Goal: Information Seeking & Learning: Learn about a topic

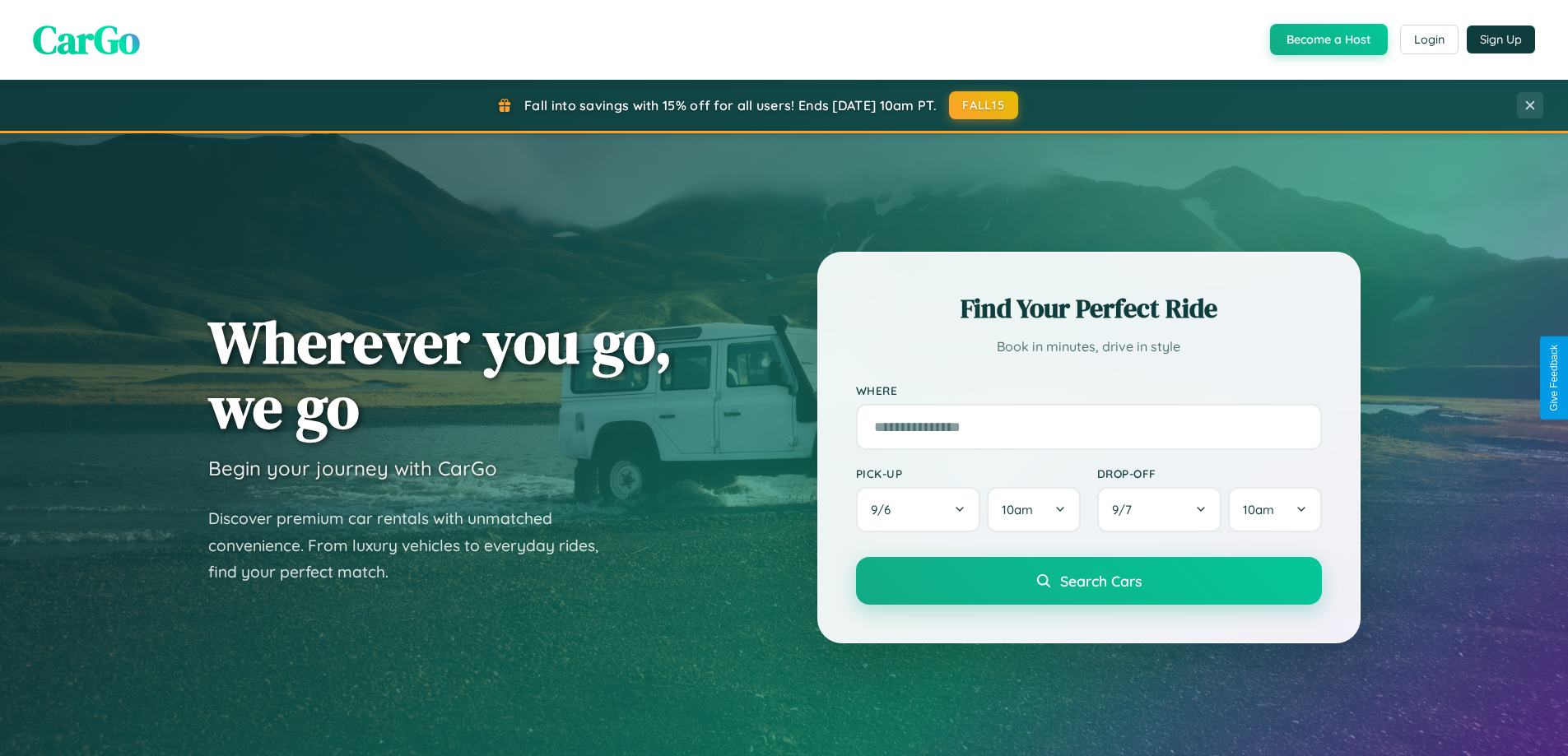
scroll to position [3165, 0]
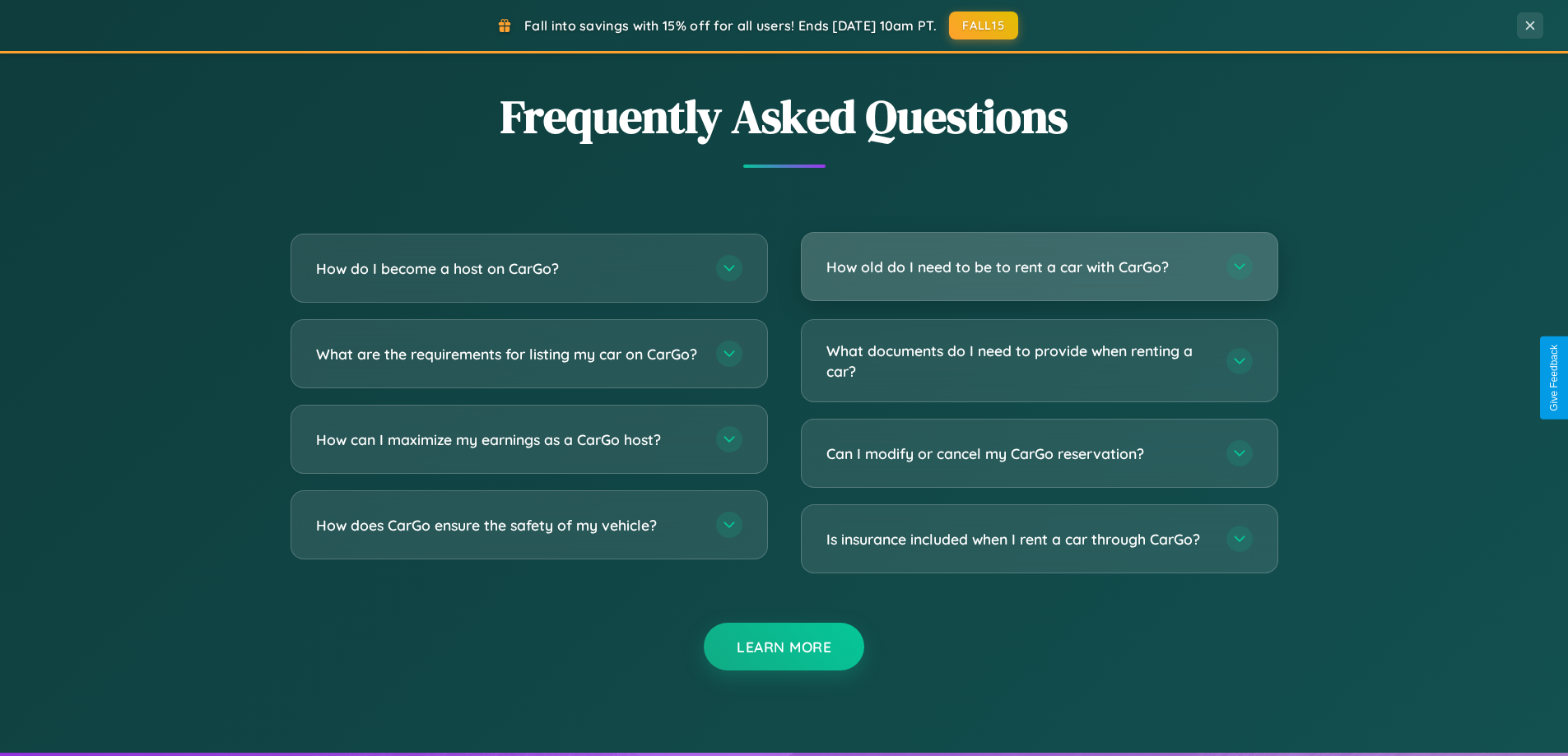
click at [1038, 267] on h3 "How old do I need to be to rent a car with CarGo?" at bounding box center [1019, 266] width 384 height 21
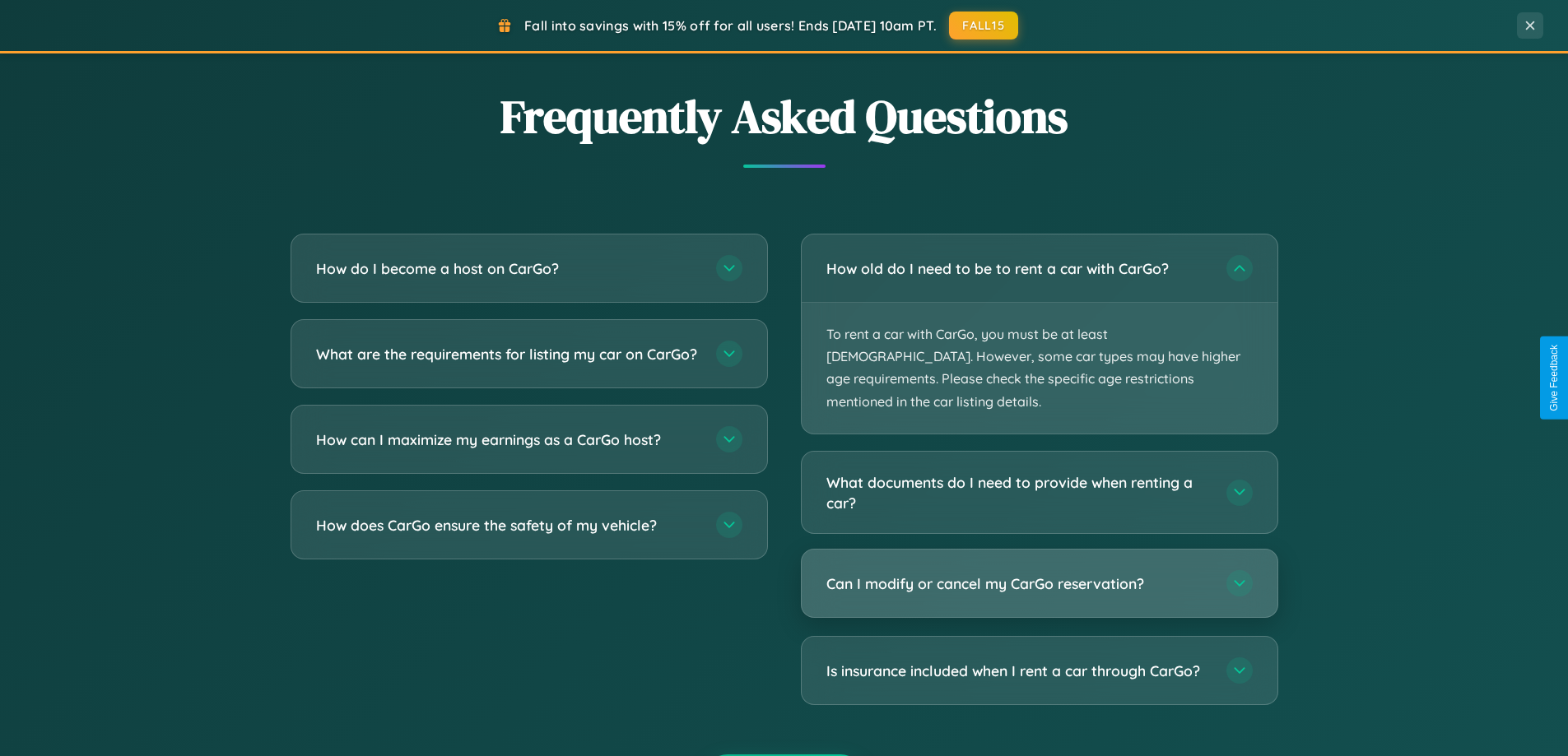
click at [1038, 573] on h3 "Can I modify or cancel my CarGo reservation?" at bounding box center [1019, 583] width 384 height 21
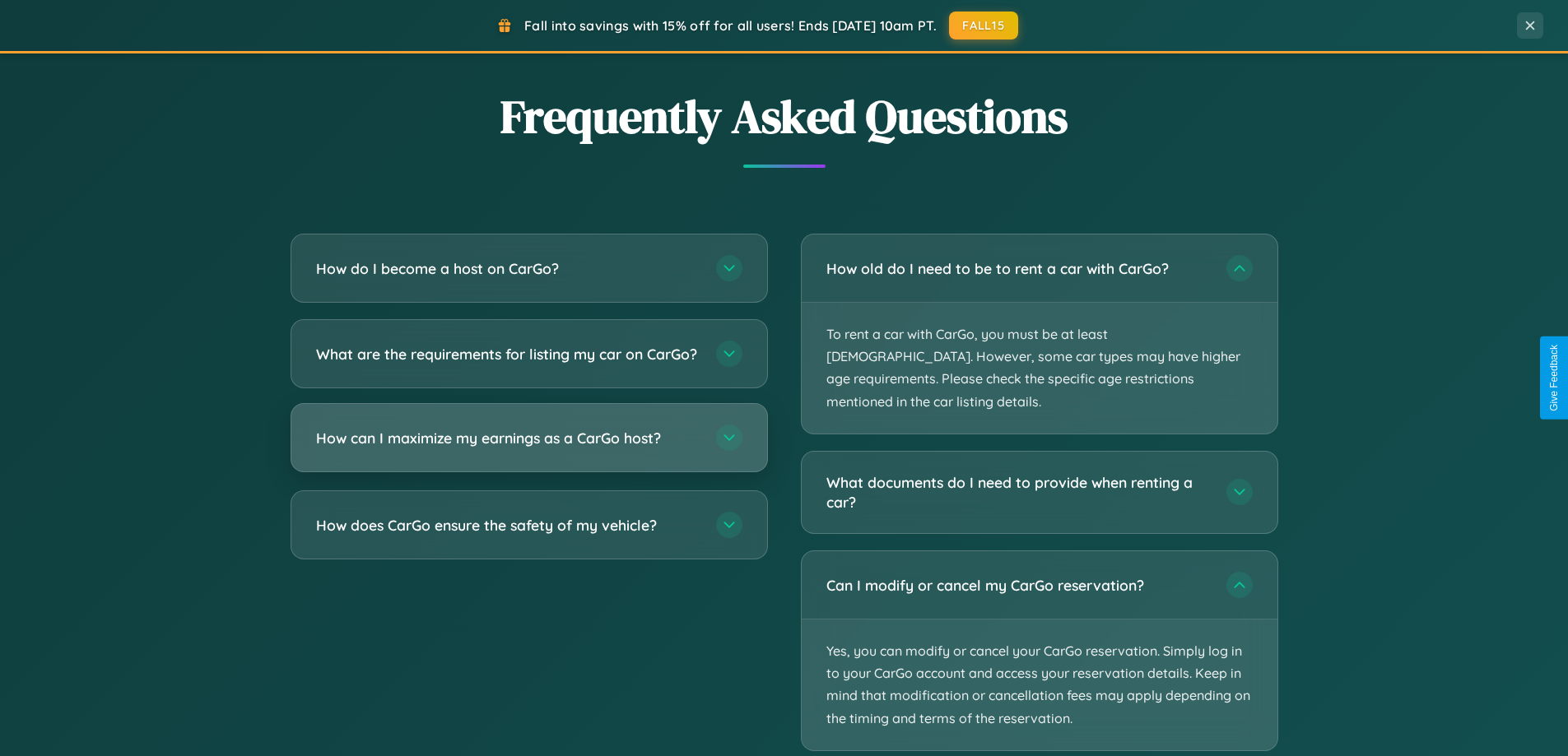
click at [529, 448] on h3 "How can I maximize my earnings as a CarGo host?" at bounding box center [508, 438] width 384 height 21
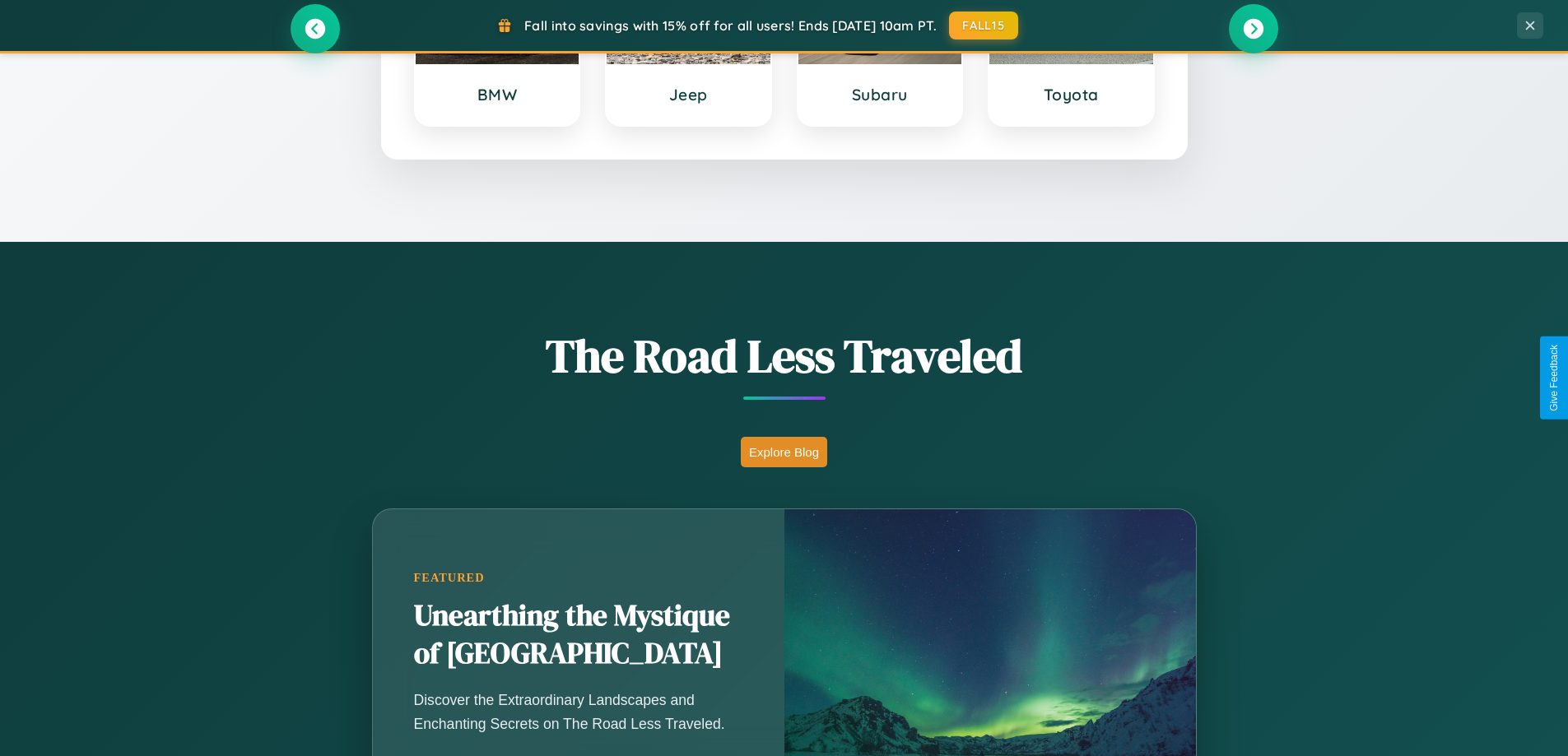
scroll to position [709, 0]
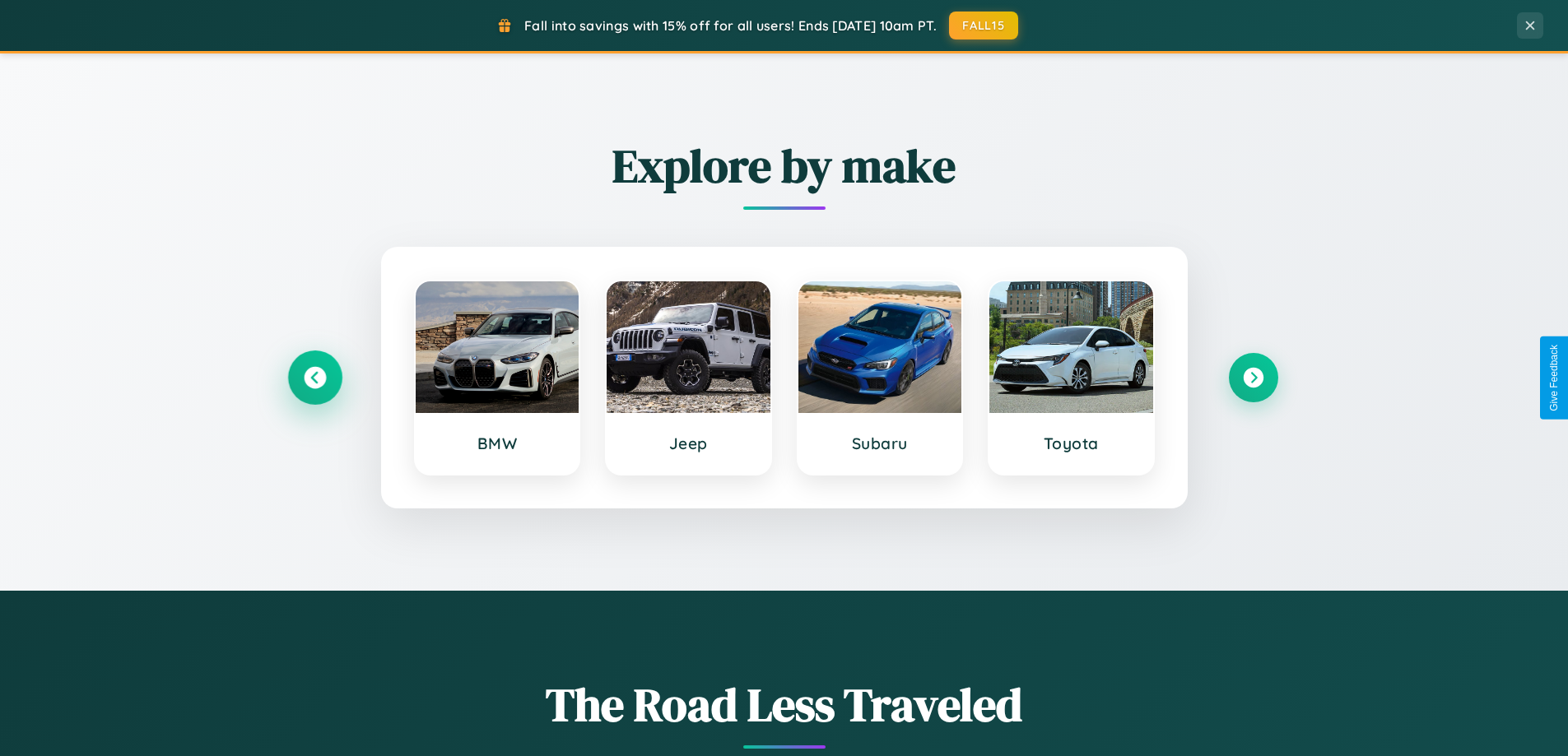
click at [314, 378] on icon at bounding box center [314, 378] width 22 height 22
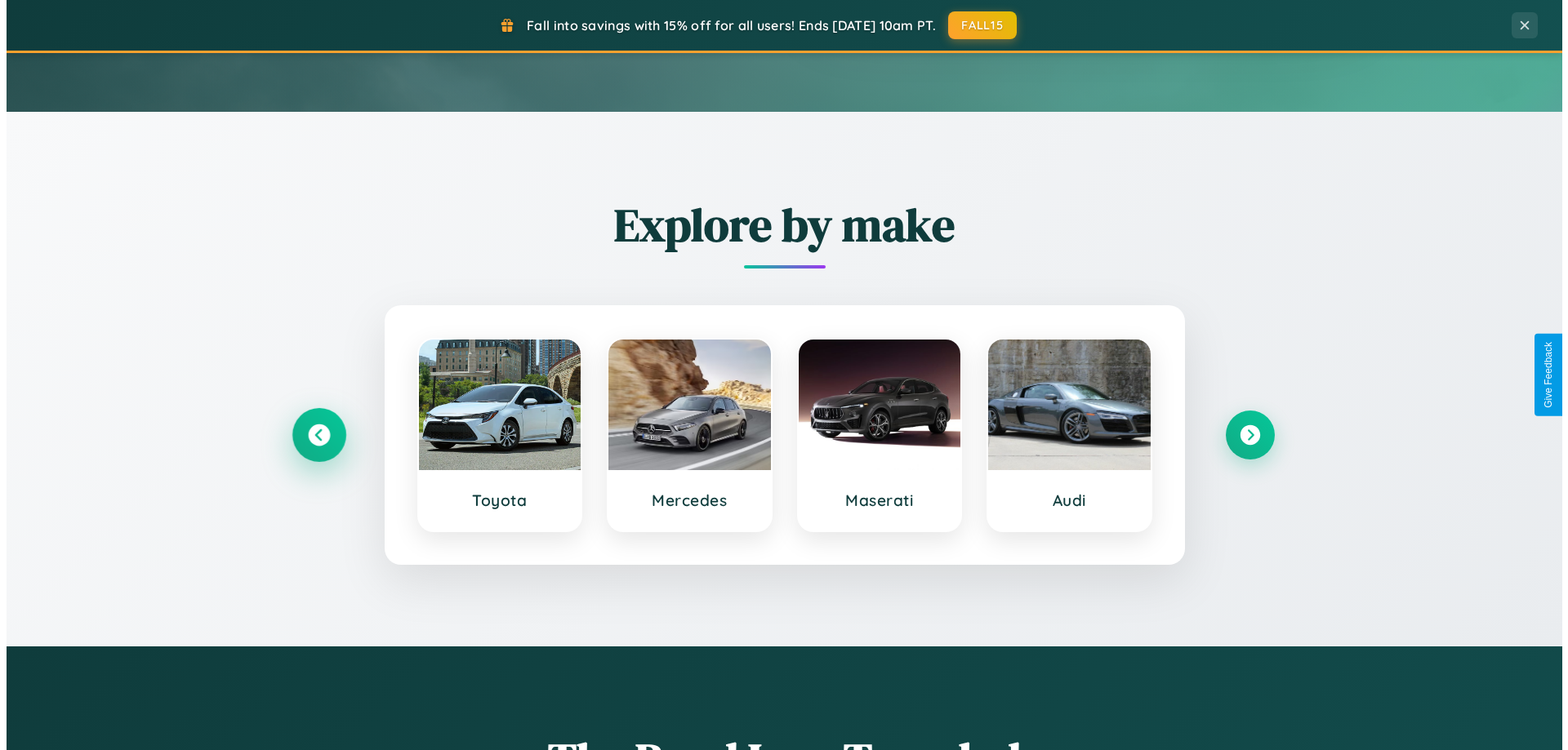
scroll to position [0, 0]
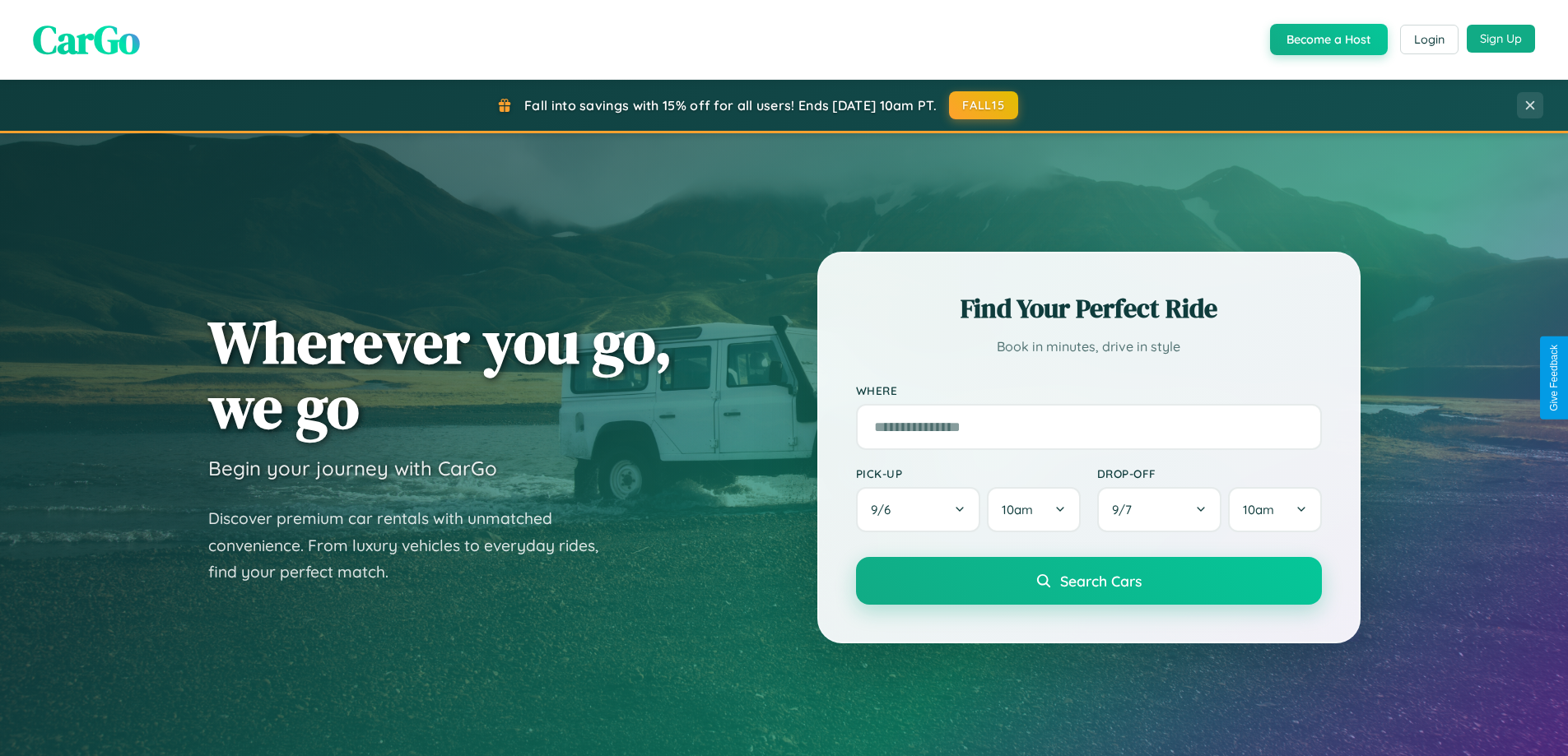
click at [1500, 39] on button "Sign Up" at bounding box center [1500, 39] width 69 height 28
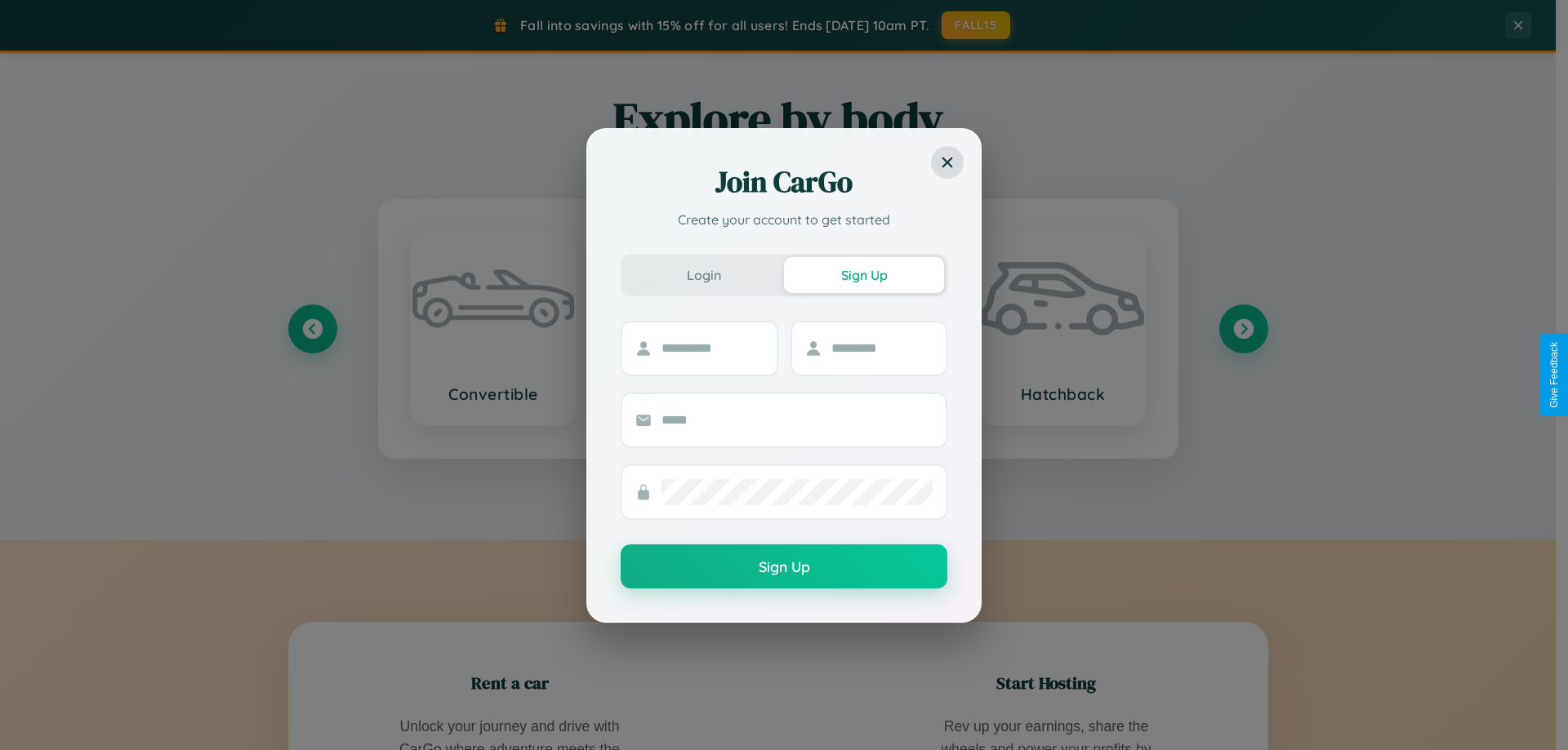
scroll to position [2623, 0]
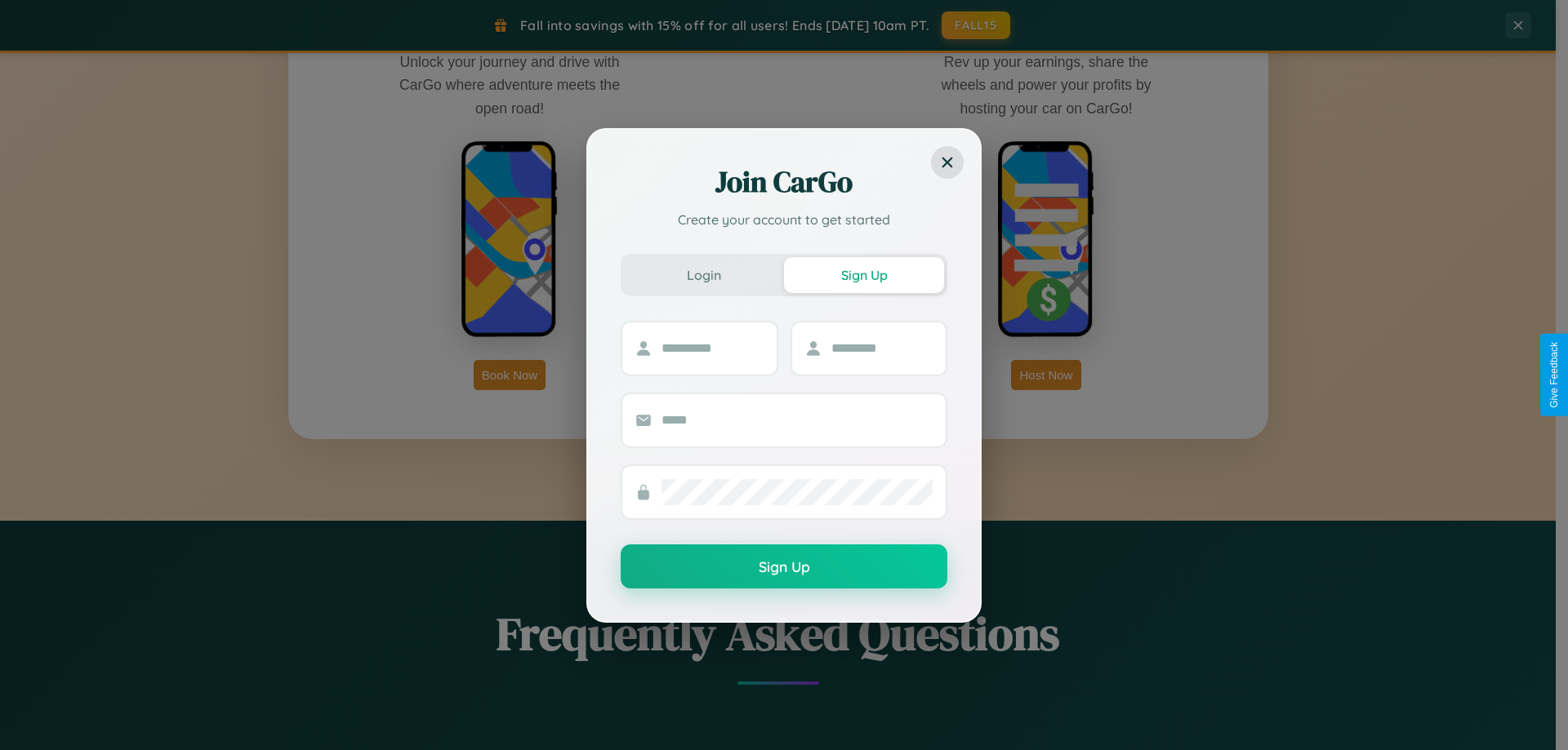
click at [1046, 375] on div "Join CarGo Create your account to get started Login Sign Up Sign Up" at bounding box center [784, 375] width 1568 height 750
